Goal: Browse casually

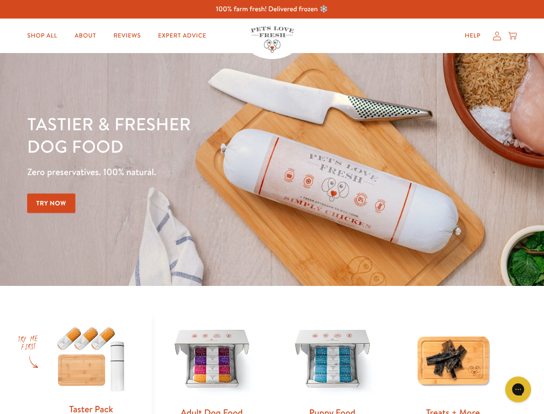
click at [272, 207] on div "Tastier & fresher dog food Zero preservatives. 100% natural. Try Now" at bounding box center [190, 169] width 326 height 114
click at [518, 389] on icon "Gorgias live chat" at bounding box center [518, 389] width 8 height 8
